Goal: Download file/media

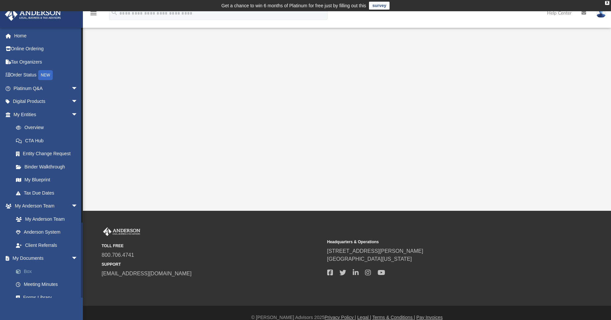
click at [27, 271] on link "Box" at bounding box center [48, 271] width 79 height 13
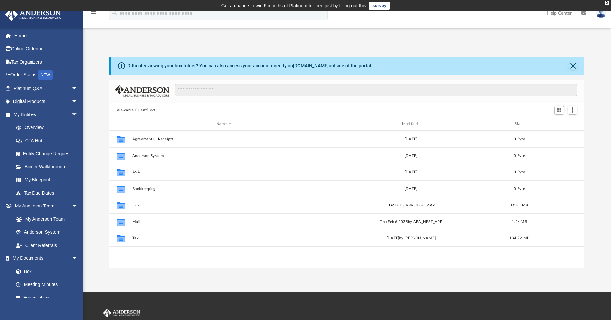
scroll to position [146, 470]
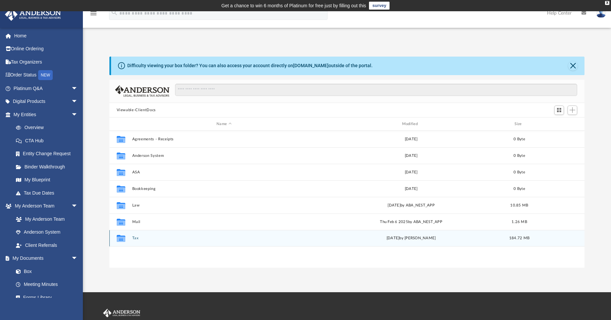
click at [134, 239] on button "Tax" at bounding box center [224, 239] width 184 height 4
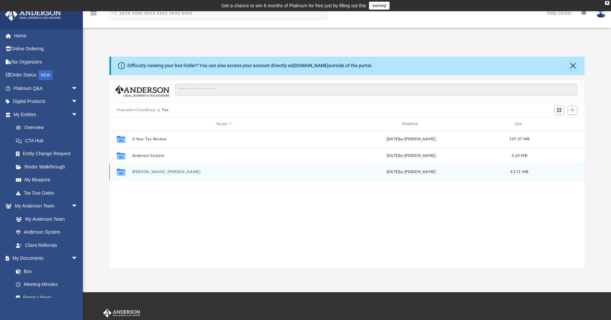
click at [143, 172] on button "[PERSON_NAME], [PERSON_NAME]" at bounding box center [224, 172] width 184 height 4
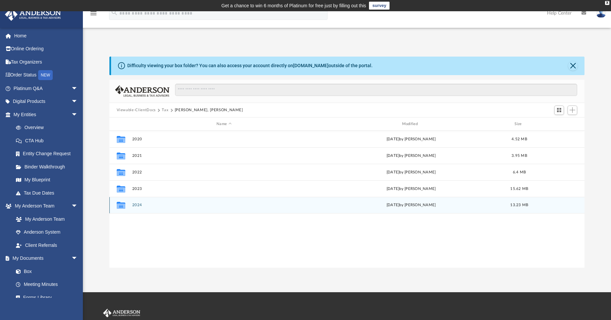
click at [137, 205] on button "2024" at bounding box center [224, 205] width 184 height 4
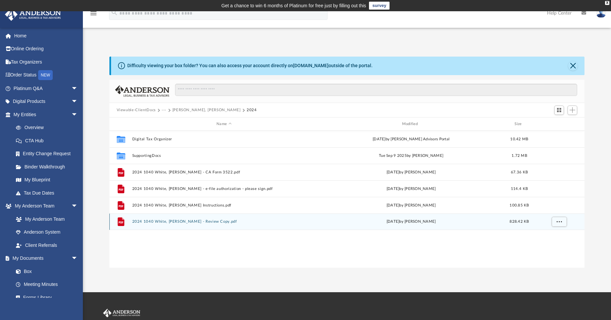
click at [167, 222] on button "2024 1040 White, [PERSON_NAME] - Review Copy.pdf" at bounding box center [224, 222] width 184 height 4
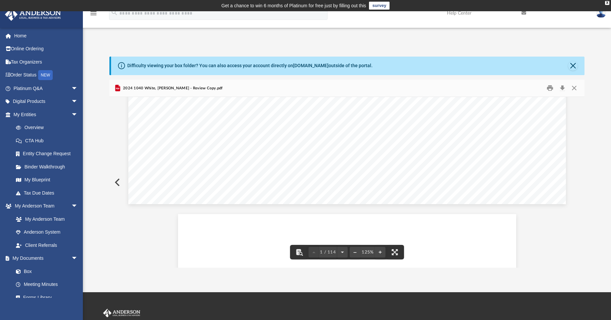
scroll to position [0, 0]
click at [117, 185] on button "Preview" at bounding box center [116, 182] width 15 height 19
click at [120, 185] on button "Preview" at bounding box center [116, 182] width 15 height 19
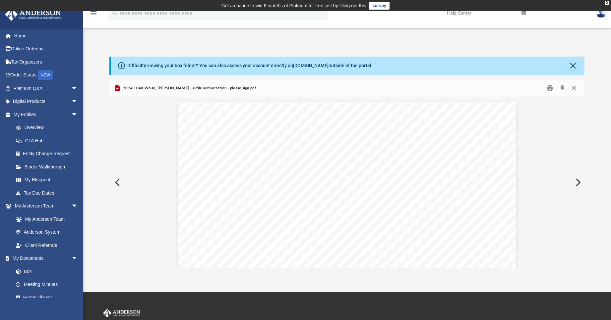
click at [119, 187] on button "Preview" at bounding box center [116, 182] width 15 height 19
click at [571, 66] on button "Close" at bounding box center [572, 65] width 9 height 9
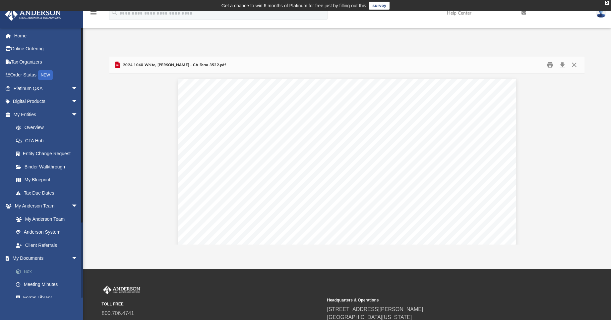
click at [27, 270] on link "Box" at bounding box center [48, 271] width 79 height 13
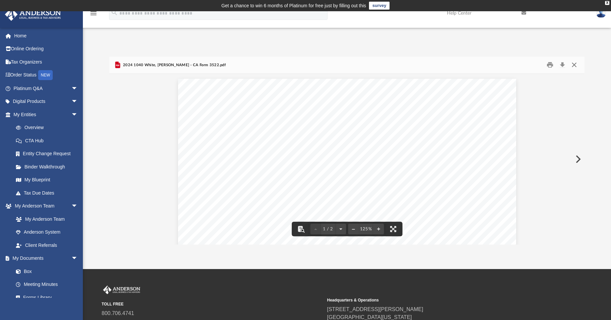
click at [576, 66] on button "Close" at bounding box center [574, 65] width 12 height 10
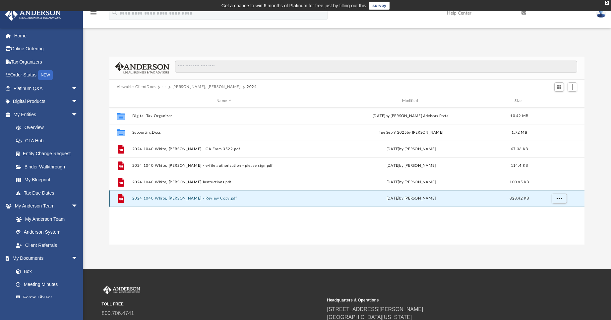
click at [171, 200] on button "2024 1040 White, [PERSON_NAME] - Review Copy.pdf" at bounding box center [224, 199] width 184 height 4
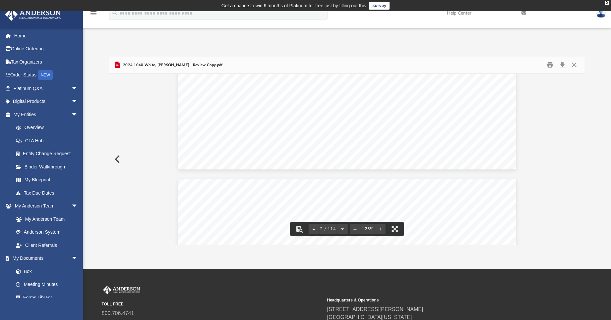
scroll to position [265, 0]
click at [572, 66] on button "Close" at bounding box center [574, 65] width 12 height 10
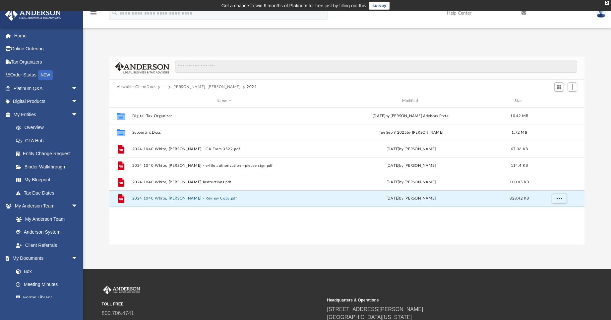
click at [180, 88] on button "[PERSON_NAME], [PERSON_NAME]" at bounding box center [206, 87] width 68 height 6
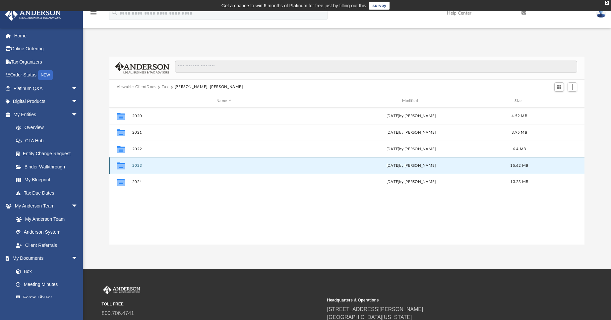
click at [136, 168] on button "2023" at bounding box center [224, 166] width 184 height 4
click at [139, 165] on button "2023" at bounding box center [224, 166] width 184 height 4
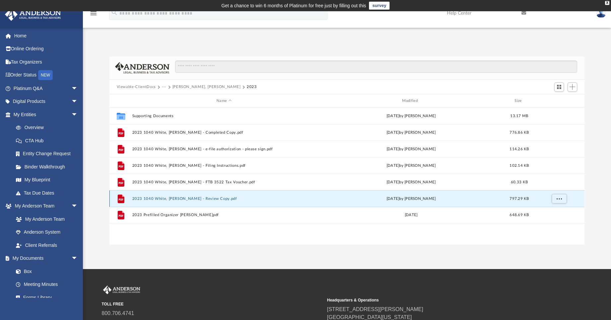
click at [173, 199] on button "2023 1040 White, [PERSON_NAME] - Review Copy.pdf" at bounding box center [224, 199] width 184 height 4
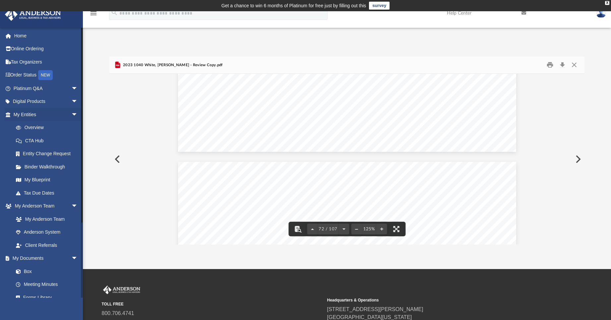
scroll to position [30678, 0]
